Goal: Task Accomplishment & Management: Manage account settings

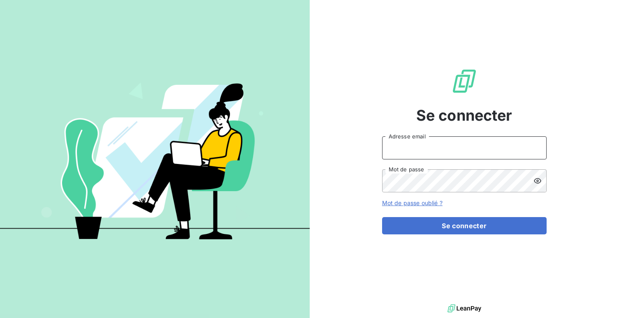
click at [404, 147] on input "Adresse email" at bounding box center [464, 147] width 165 height 23
type input "admin@climanet"
click at [382, 217] on button "Se connecter" at bounding box center [464, 225] width 165 height 17
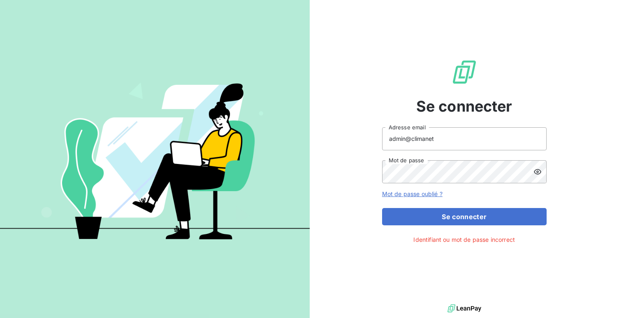
click at [544, 168] on div at bounding box center [540, 171] width 13 height 23
click at [382, 208] on button "Se connecter" at bounding box center [464, 216] width 165 height 17
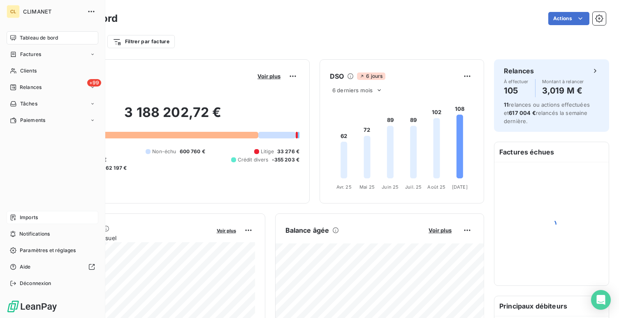
click at [37, 222] on div "Imports" at bounding box center [53, 217] width 92 height 13
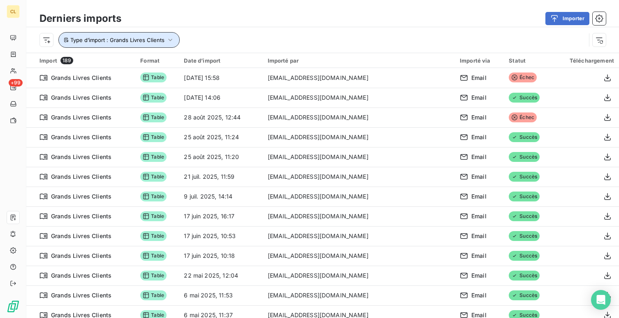
click at [139, 38] on span "Type d’import : Grands Livres Clients" at bounding box center [117, 40] width 94 height 7
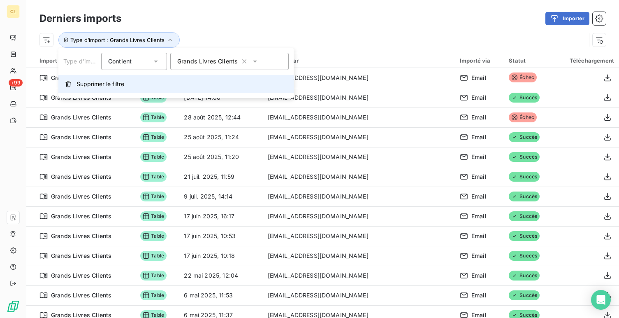
click at [152, 80] on button "Supprimer le filtre" at bounding box center [175, 84] width 235 height 18
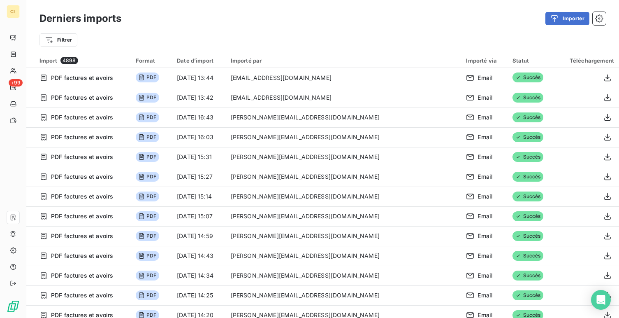
click at [56, 28] on div "Filtrer" at bounding box center [322, 40] width 593 height 26
click at [58, 38] on html "CL +99 Derniers imports Importer Filtrer Import 4898 Format Date d’import Impor…" at bounding box center [309, 159] width 619 height 318
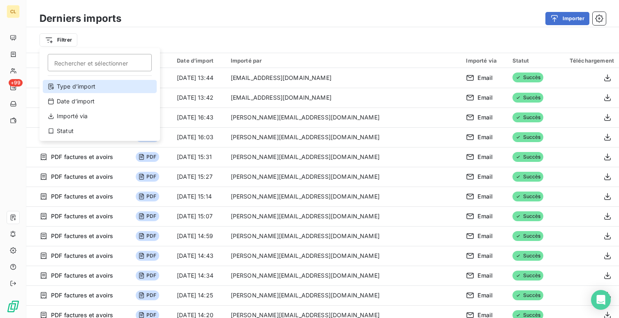
click at [93, 86] on div "Type d’import" at bounding box center [100, 86] width 114 height 13
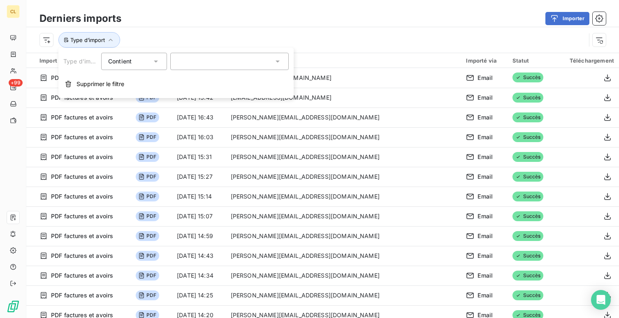
click at [224, 51] on div "Type d’import Contient is Supprimer le filtre" at bounding box center [175, 73] width 235 height 50
click at [221, 67] on div at bounding box center [229, 61] width 119 height 17
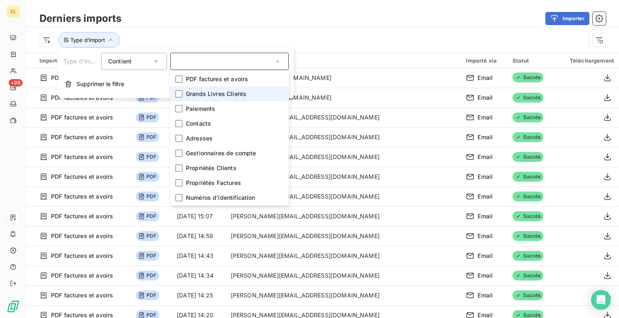
click at [227, 97] on span "Grands Livres Clients" at bounding box center [216, 94] width 60 height 8
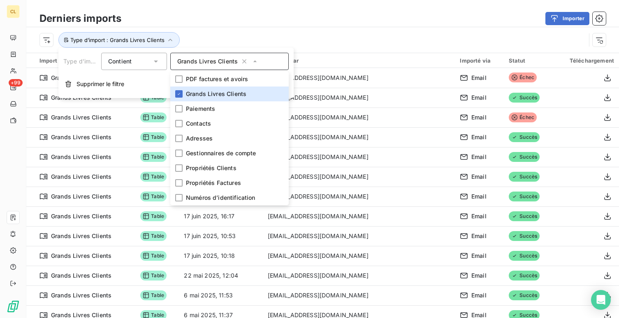
click at [325, 56] on th "Importé par" at bounding box center [359, 60] width 192 height 15
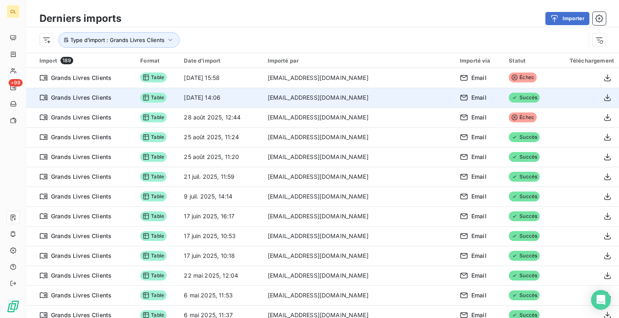
click at [313, 100] on td "[EMAIL_ADDRESS][DOMAIN_NAME]" at bounding box center [359, 98] width 192 height 20
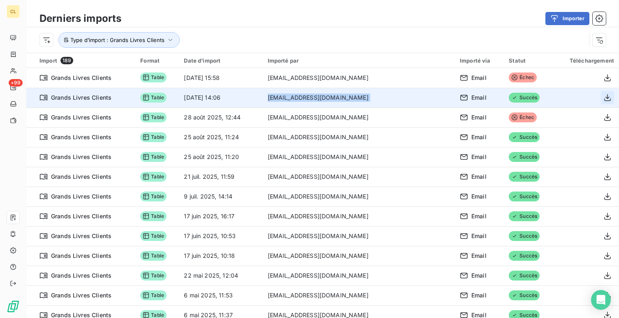
click at [604, 93] on icon "button" at bounding box center [608, 97] width 8 height 8
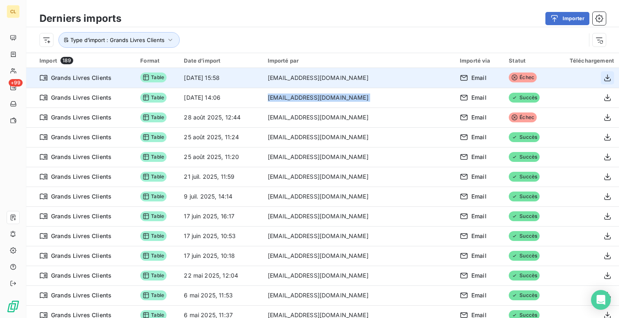
click at [604, 75] on icon "button" at bounding box center [608, 78] width 8 height 8
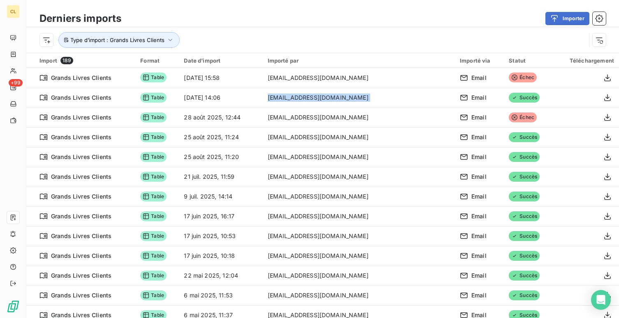
click at [361, 32] on div "Type d’import : Grands Livres Clients" at bounding box center [322, 40] width 593 height 26
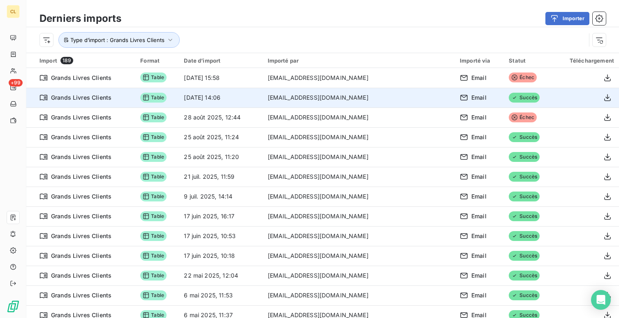
click at [324, 99] on td "[EMAIL_ADDRESS][DOMAIN_NAME]" at bounding box center [359, 98] width 192 height 20
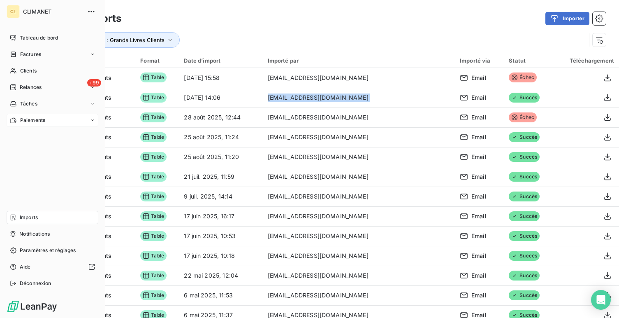
click at [24, 115] on div "Paiements" at bounding box center [53, 120] width 92 height 13
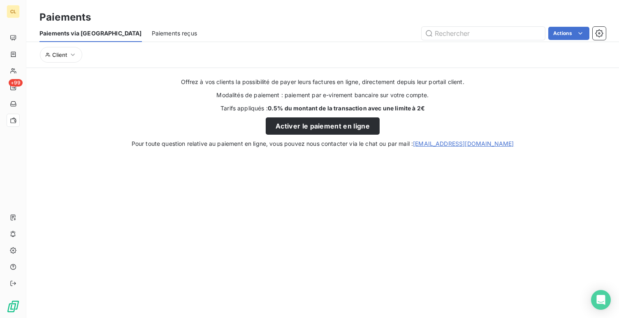
click at [152, 36] on span "Paiements reçus" at bounding box center [174, 33] width 45 height 8
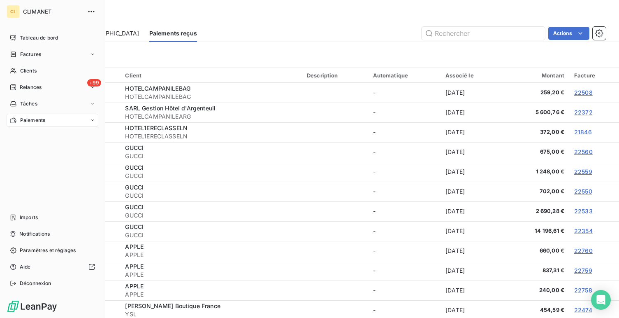
click at [4, 37] on div "CL CLIMANET Tableau de bord Factures Clients +99 Relances Tâches Paiements Impo…" at bounding box center [52, 159] width 105 height 318
click at [20, 35] on span "Tableau de bord" at bounding box center [39, 37] width 38 height 7
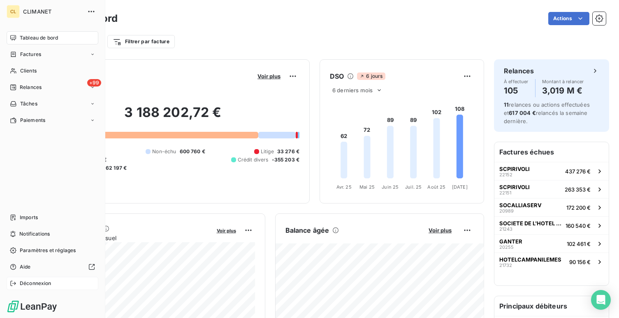
click at [40, 288] on div "Déconnexion" at bounding box center [53, 283] width 92 height 13
